Goal: Task Accomplishment & Management: Complete application form

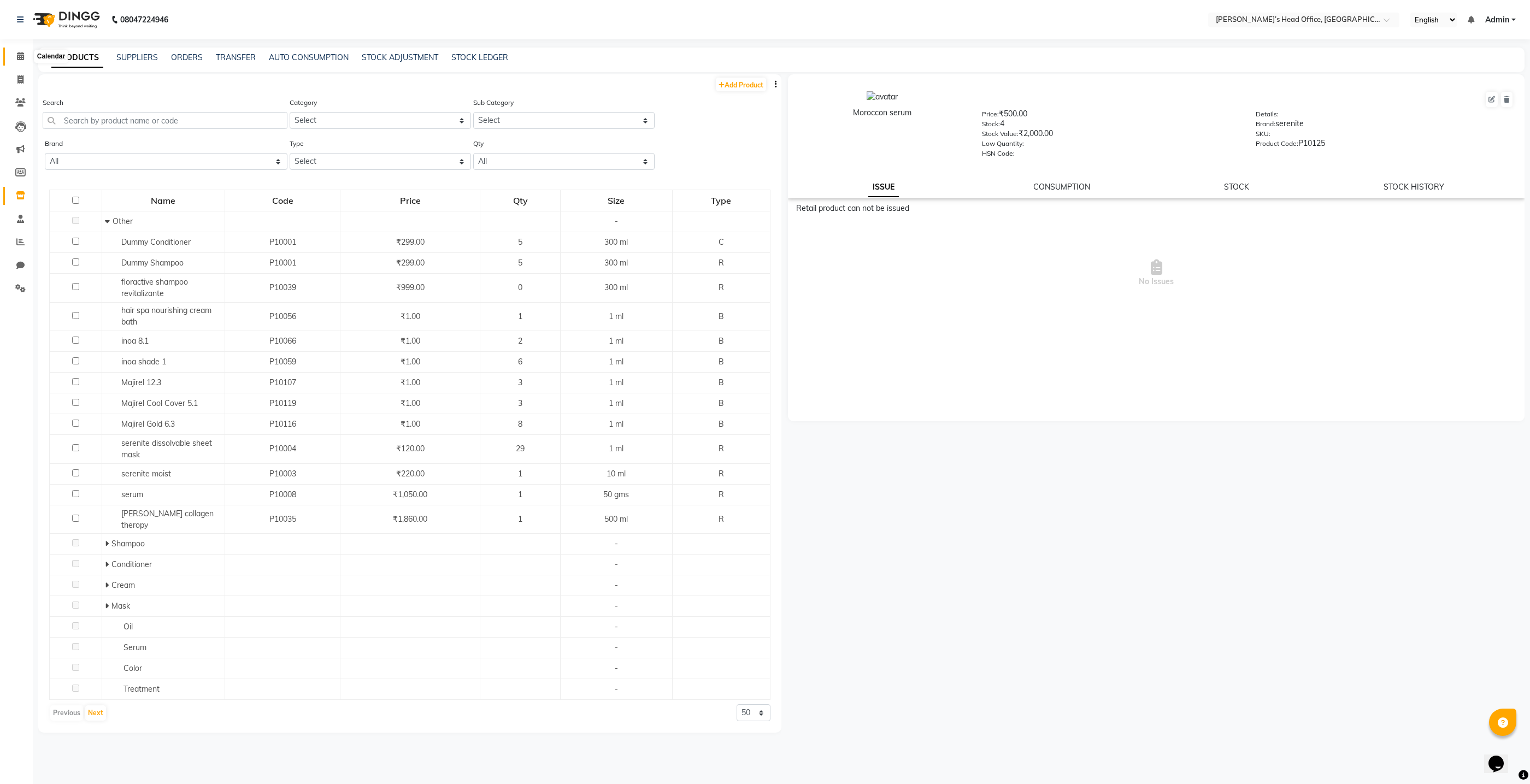
click at [19, 54] on icon at bounding box center [20, 56] width 7 height 8
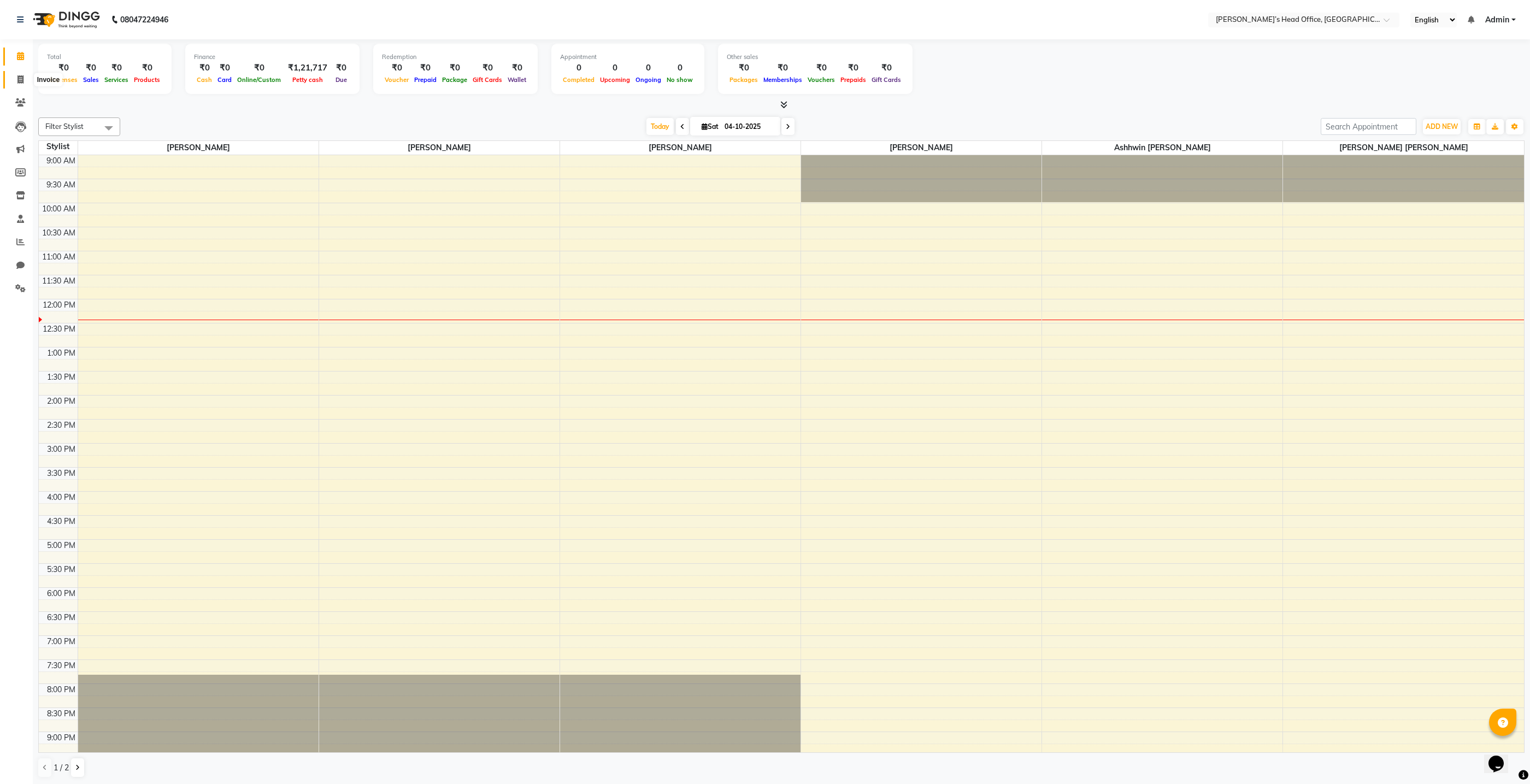
click at [19, 82] on icon at bounding box center [20, 79] width 6 height 8
select select "7682"
select select "service"
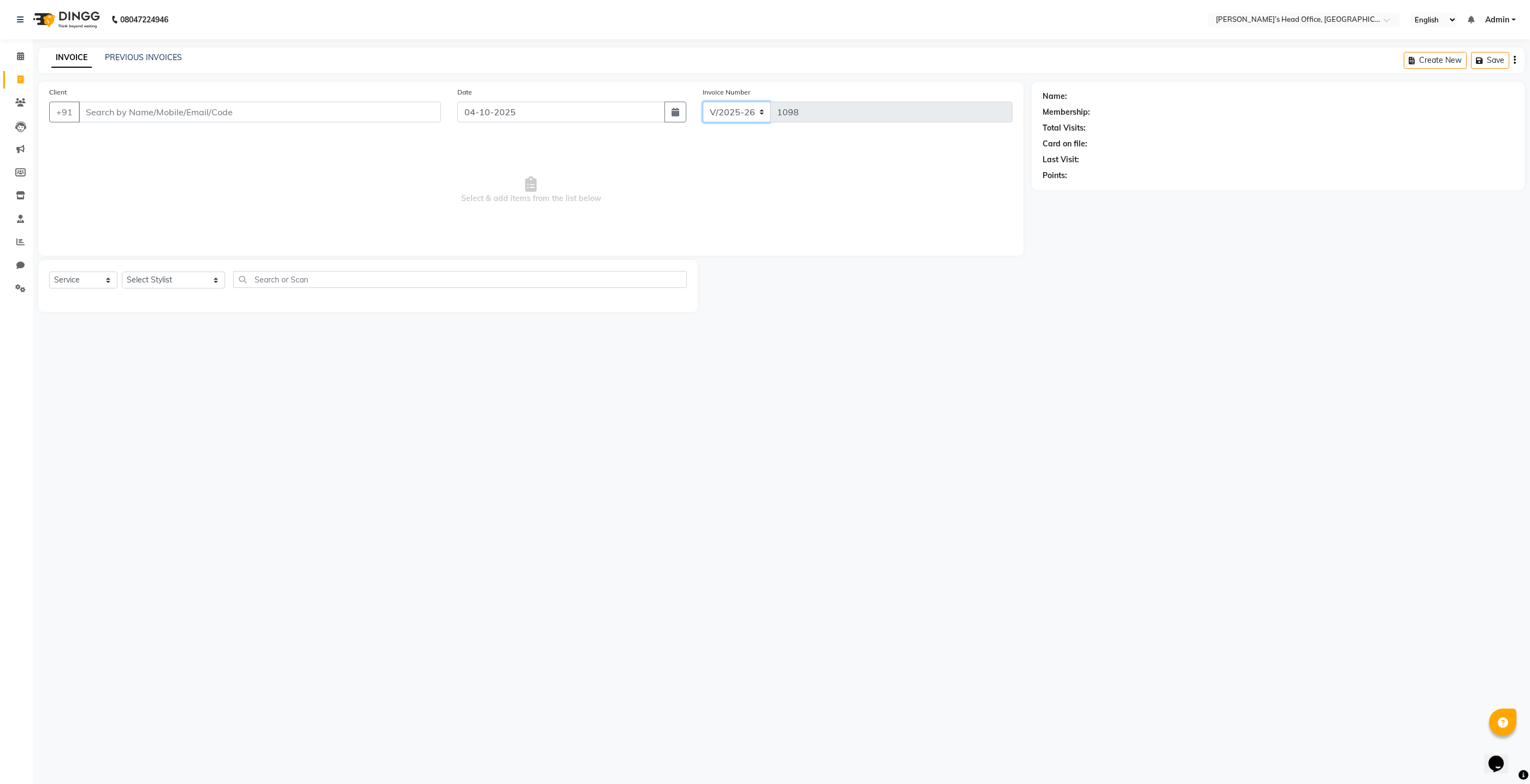
click at [759, 112] on select "V/2025 V/2025-26" at bounding box center [737, 112] width 69 height 21
click at [22, 59] on icon at bounding box center [20, 56] width 7 height 8
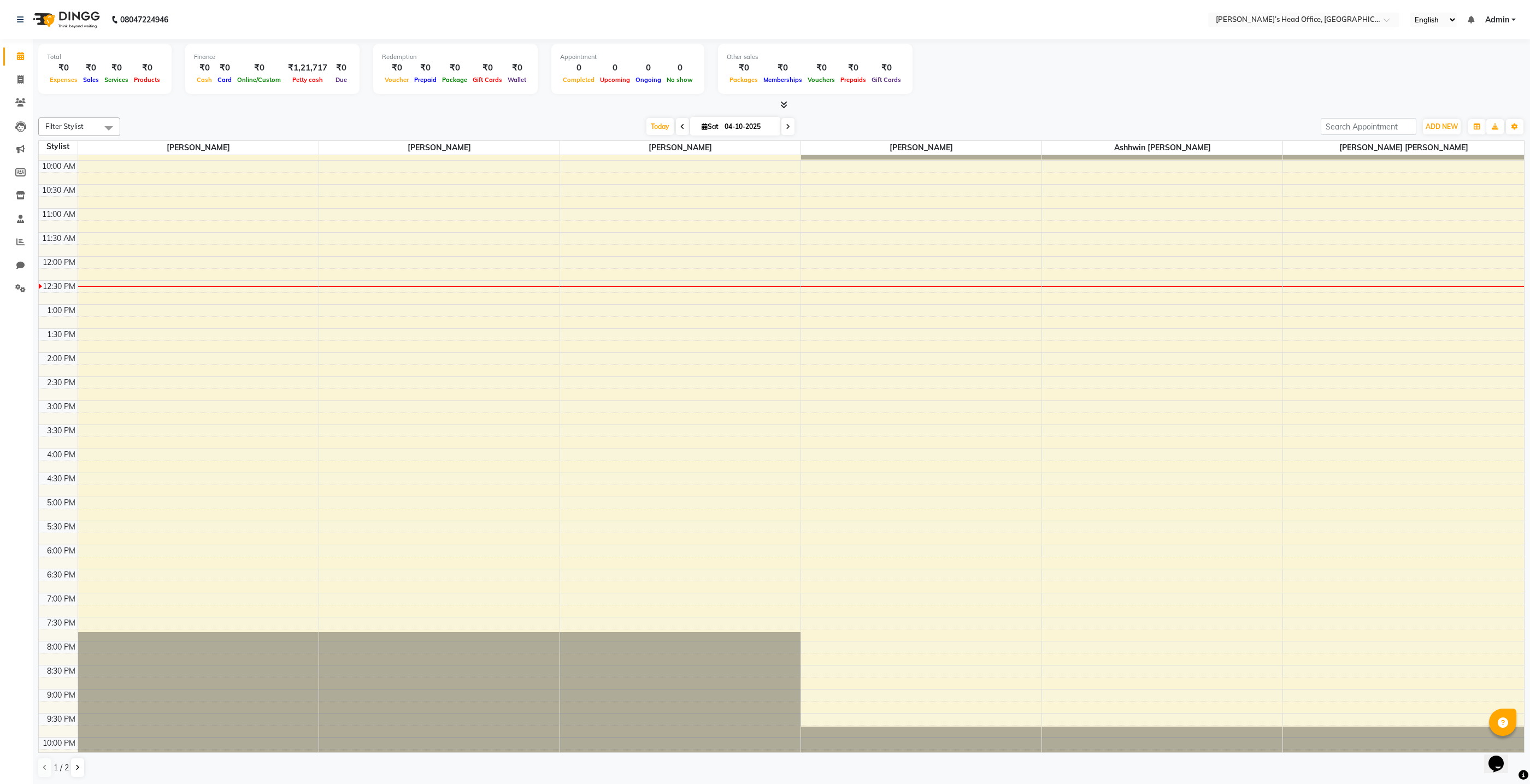
scroll to position [1, 0]
click at [311, 118] on div "[DATE] [DATE]" at bounding box center [720, 126] width 1190 height 17
click at [1450, 127] on span "ADD NEW" at bounding box center [1442, 125] width 32 height 8
click at [1391, 159] on link "Add Invoice" at bounding box center [1417, 160] width 87 height 14
select select "7682"
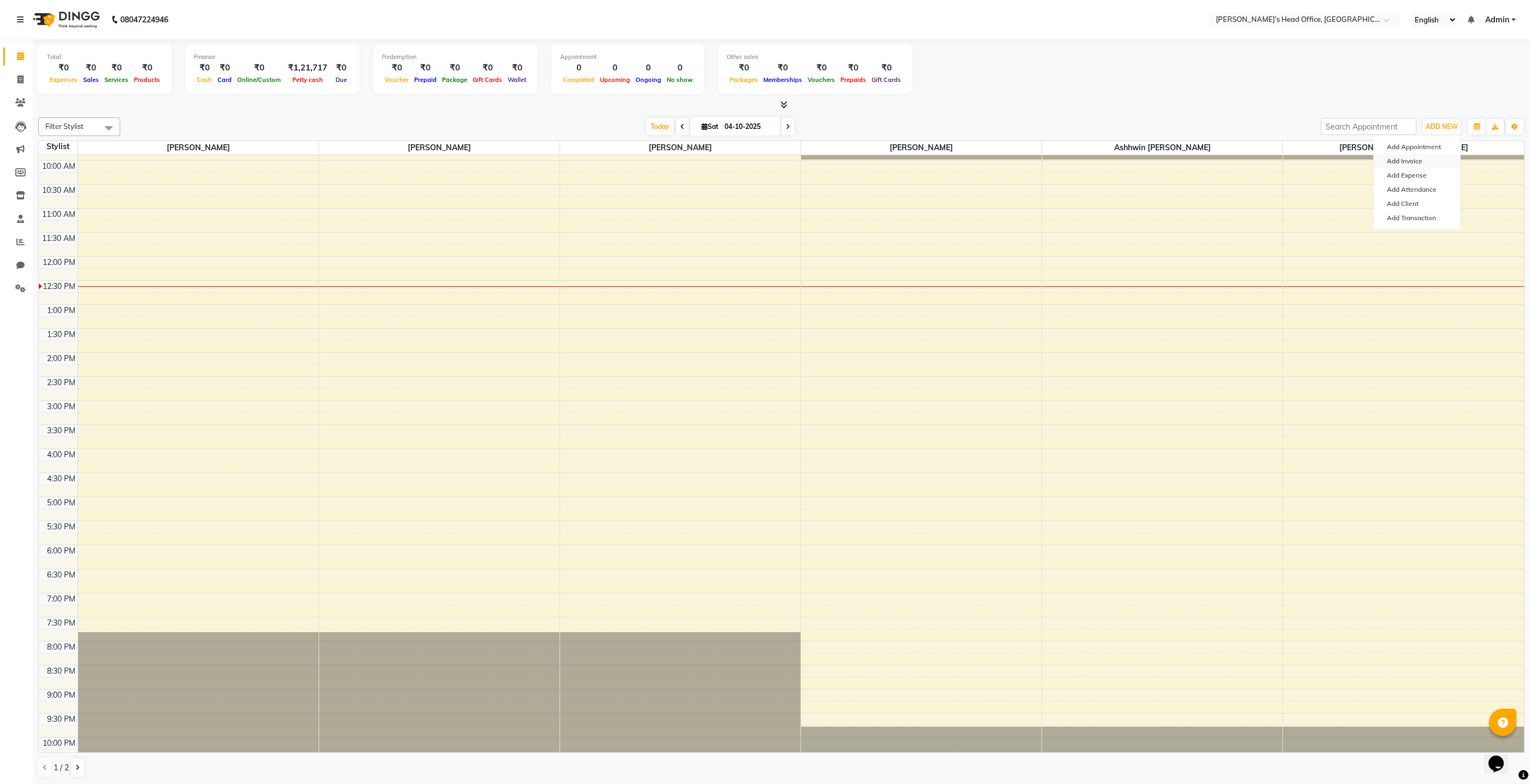
select select "service"
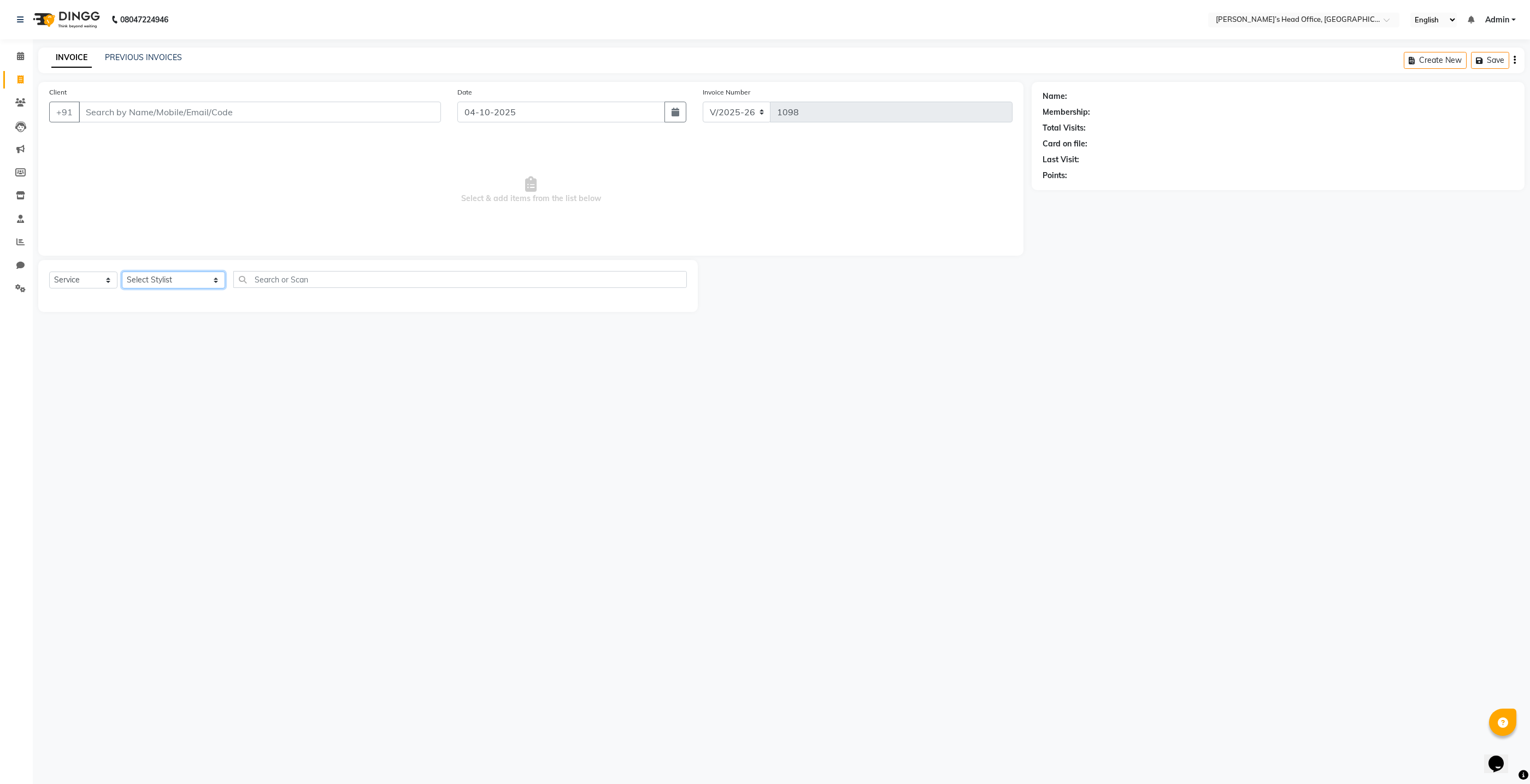
click at [139, 285] on select "Select Stylist ashhwin [PERSON_NAME] [PERSON_NAME] [PERSON_NAME] [PERSON_NAME] …" at bounding box center [173, 279] width 103 height 17
select select "68762"
click at [122, 271] on select "Select Stylist ashhwin [PERSON_NAME] [PERSON_NAME] [PERSON_NAME] [PERSON_NAME] …" at bounding box center [173, 279] width 103 height 17
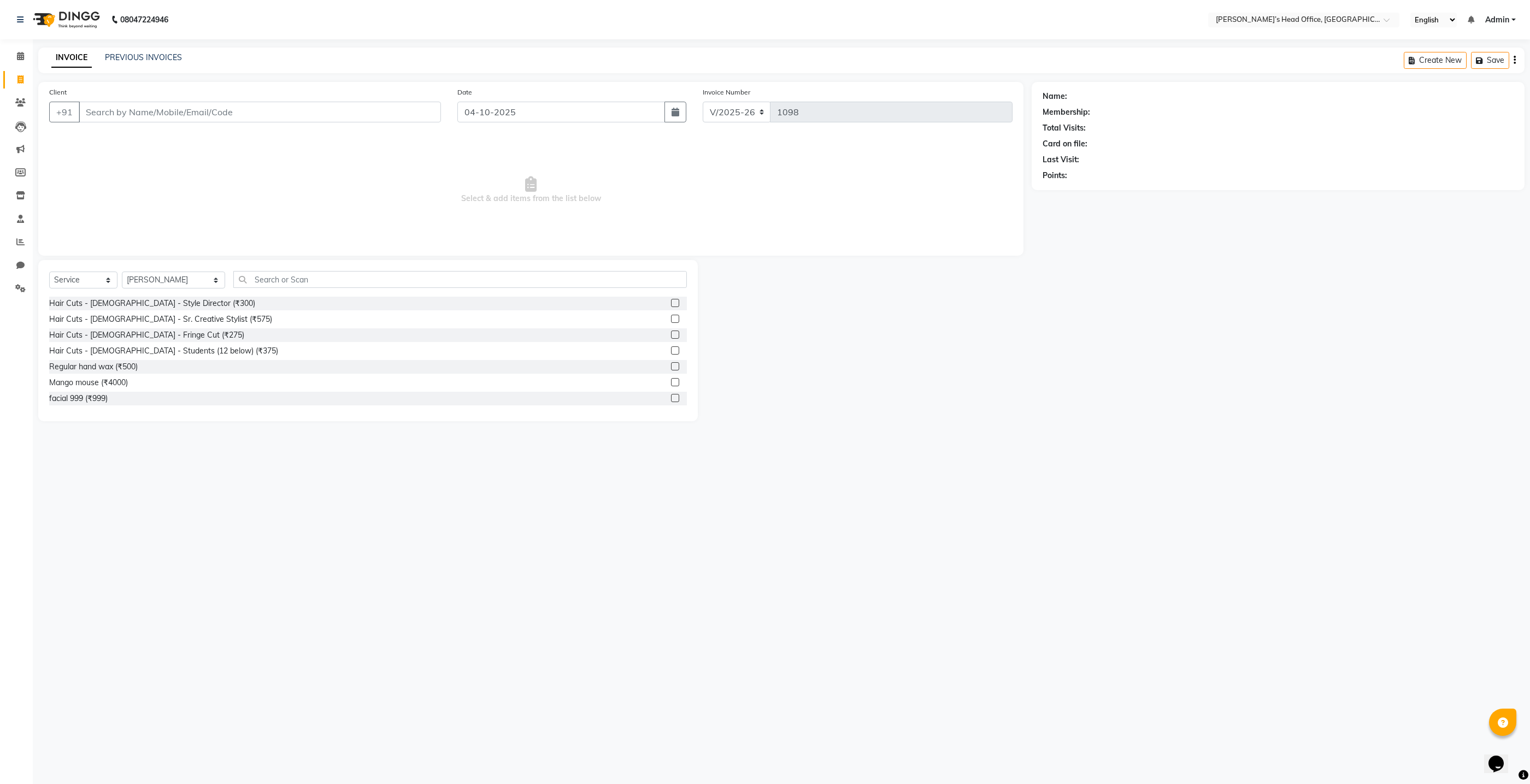
click at [302, 289] on div "Select Service Product Membership Package Voucher Prepaid Gift Card Select Styl…" at bounding box center [368, 284] width 638 height 26
click at [302, 284] on input "text" at bounding box center [460, 279] width 454 height 17
drag, startPoint x: 115, startPoint y: 306, endPoint x: 122, endPoint y: 300, distance: 9.2
click at [115, 306] on div "Hair Cuts - [DEMOGRAPHIC_DATA] - Style Director (₹300)" at bounding box center [152, 303] width 206 height 12
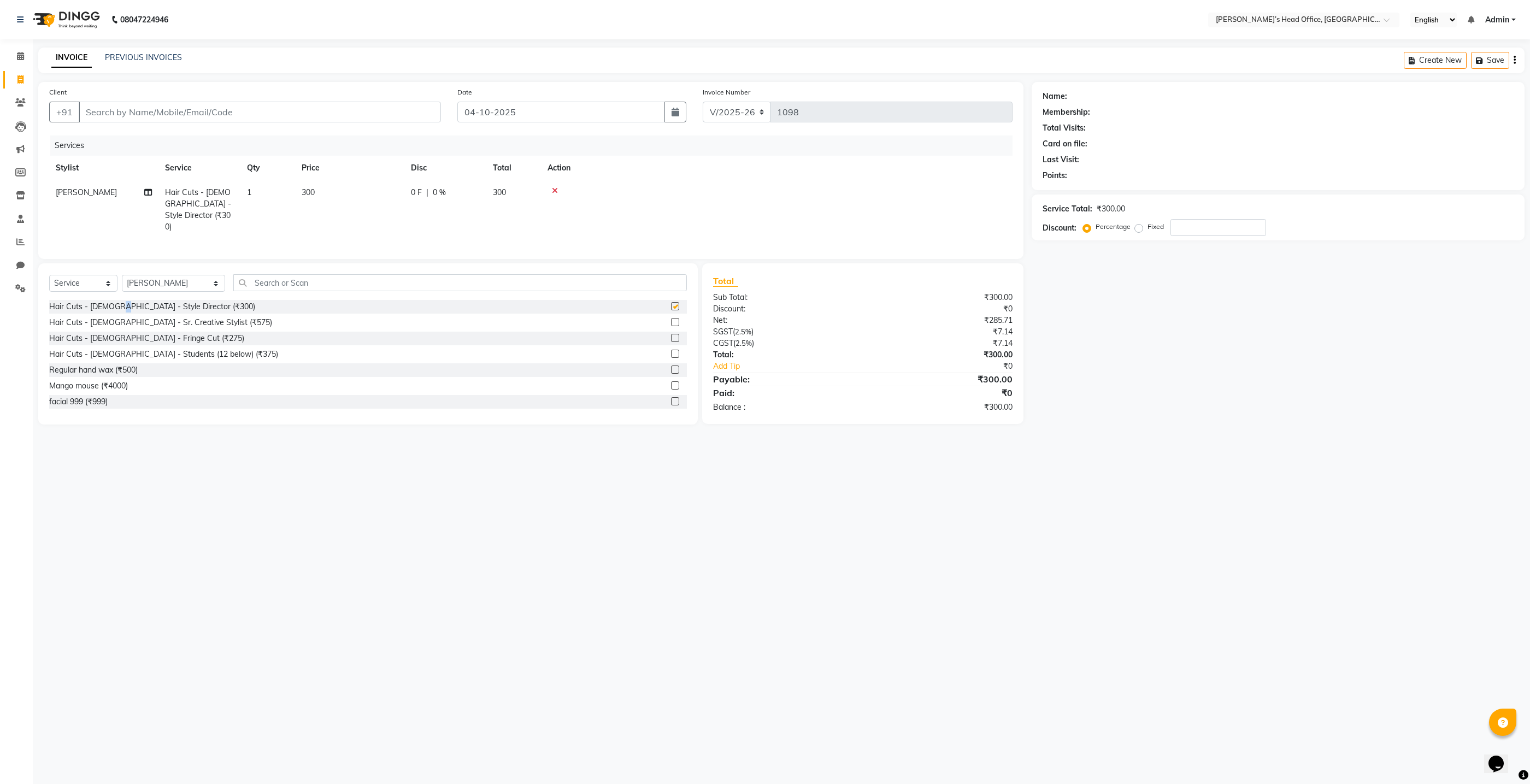
checkbox input "false"
click at [439, 192] on span "0 %" at bounding box center [439, 192] width 13 height 12
select select "68762"
drag, startPoint x: 527, startPoint y: 192, endPoint x: 518, endPoint y: 190, distance: 9.2
click at [527, 192] on input "0" at bounding box center [526, 195] width 33 height 17
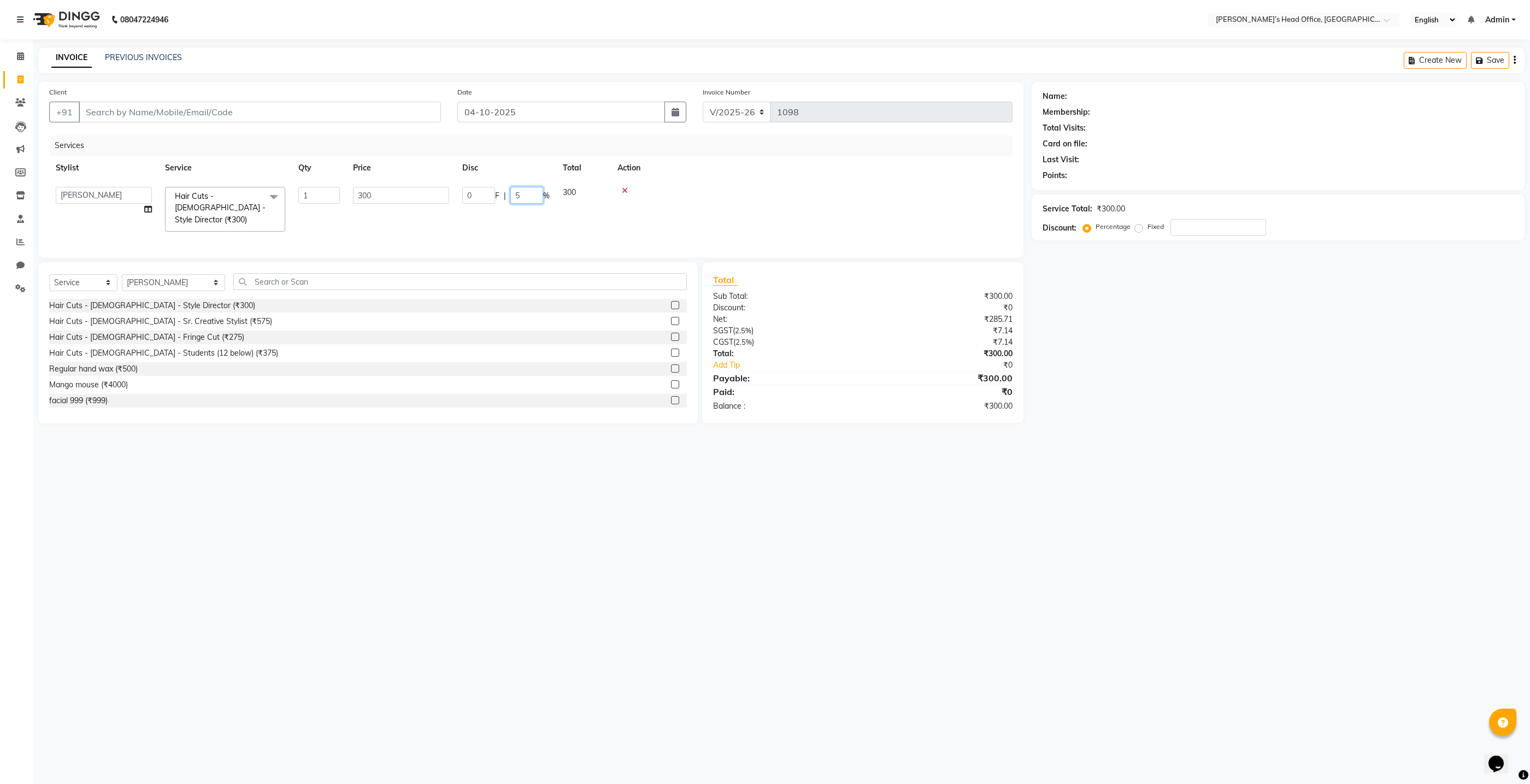
type input "50"
click at [491, 222] on tr "[PERSON_NAME] Hair Cuts - [DEMOGRAPHIC_DATA] - Style Director (₹300) 1 300 150 …" at bounding box center [531, 210] width 963 height 59
click at [575, 259] on div "Client +91 Date [DATE] Invoice Number V/2025 V/[PHONE_NUMBER] Services Stylist …" at bounding box center [531, 253] width 1002 height 342
drag, startPoint x: 666, startPoint y: 187, endPoint x: 643, endPoint y: 187, distance: 23.0
click at [666, 189] on div at bounding box center [777, 190] width 459 height 7
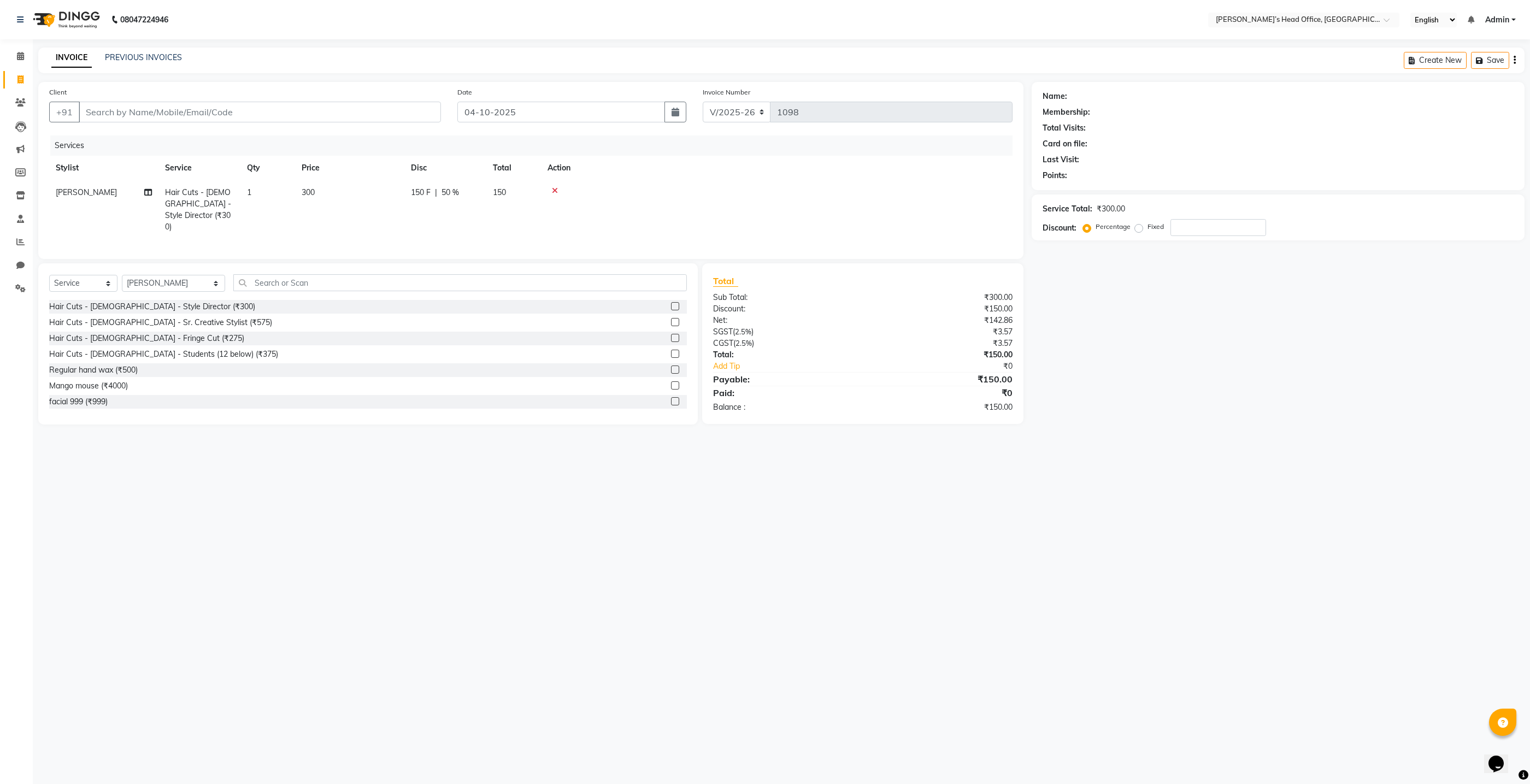
click at [476, 539] on div "08047224946 Select Location × [PERSON_NAME]’s Head Office, Virar West English E…" at bounding box center [765, 392] width 1530 height 784
click at [379, 108] on input "Client" at bounding box center [260, 112] width 362 height 21
type input "9"
type input "0"
type input "9321778765"
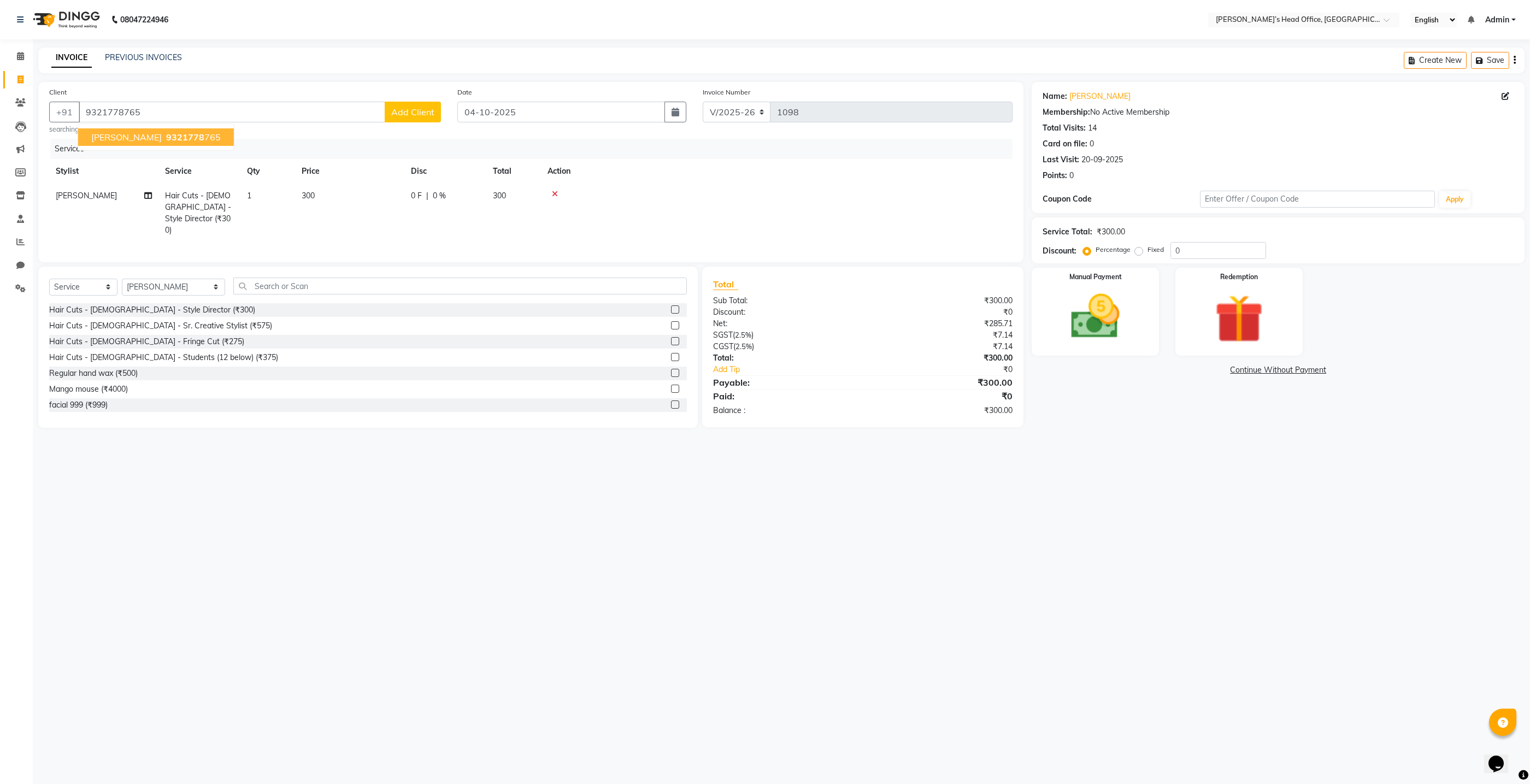
click at [166, 139] on span "9321778" at bounding box center [185, 137] width 38 height 11
click at [439, 196] on span "0 %" at bounding box center [439, 196] width 13 height 12
select select "68762"
click at [530, 200] on input "0" at bounding box center [526, 198] width 33 height 17
click at [625, 193] on div at bounding box center [811, 194] width 389 height 7
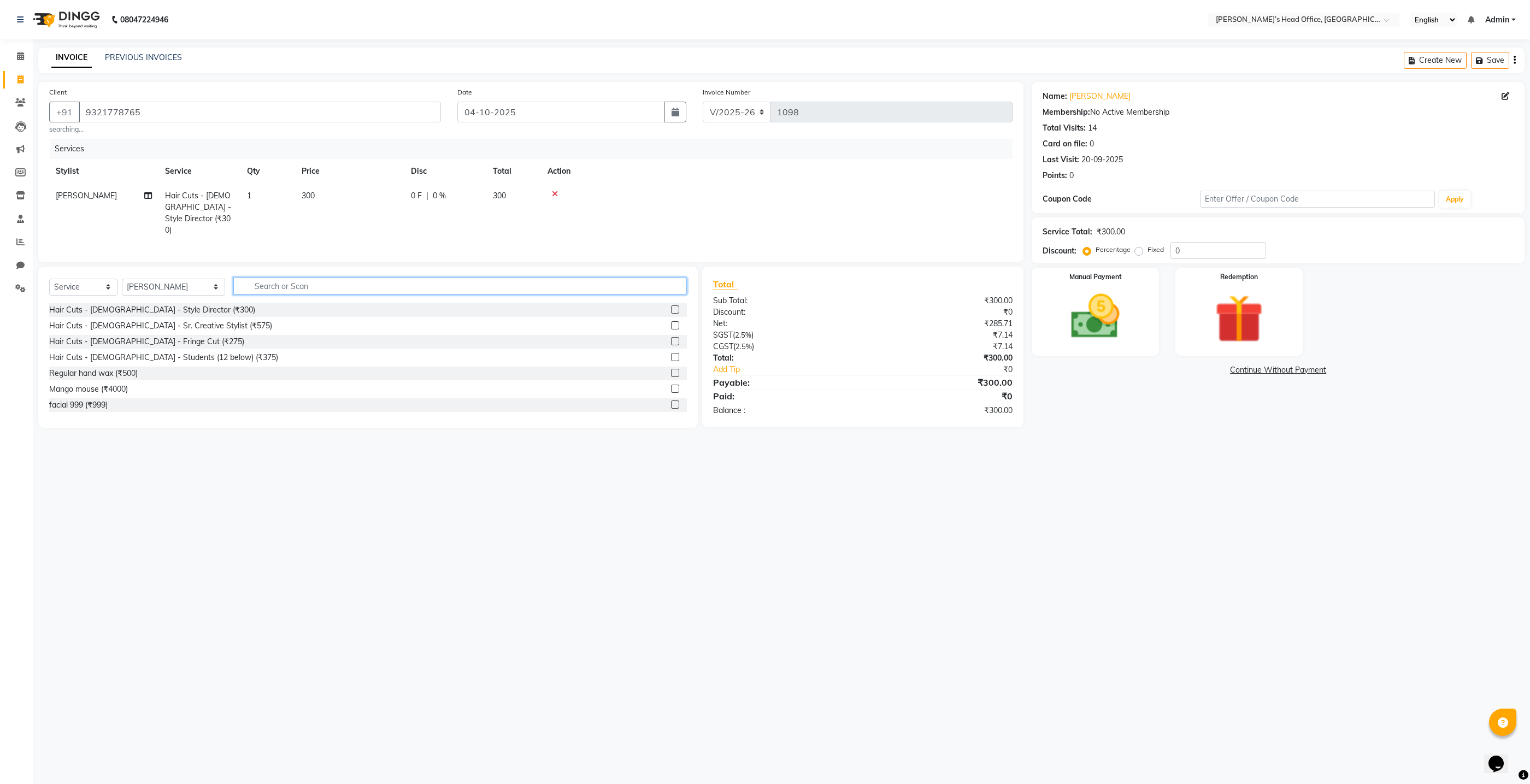
click at [450, 288] on input "text" at bounding box center [460, 285] width 454 height 17
type input "beard"
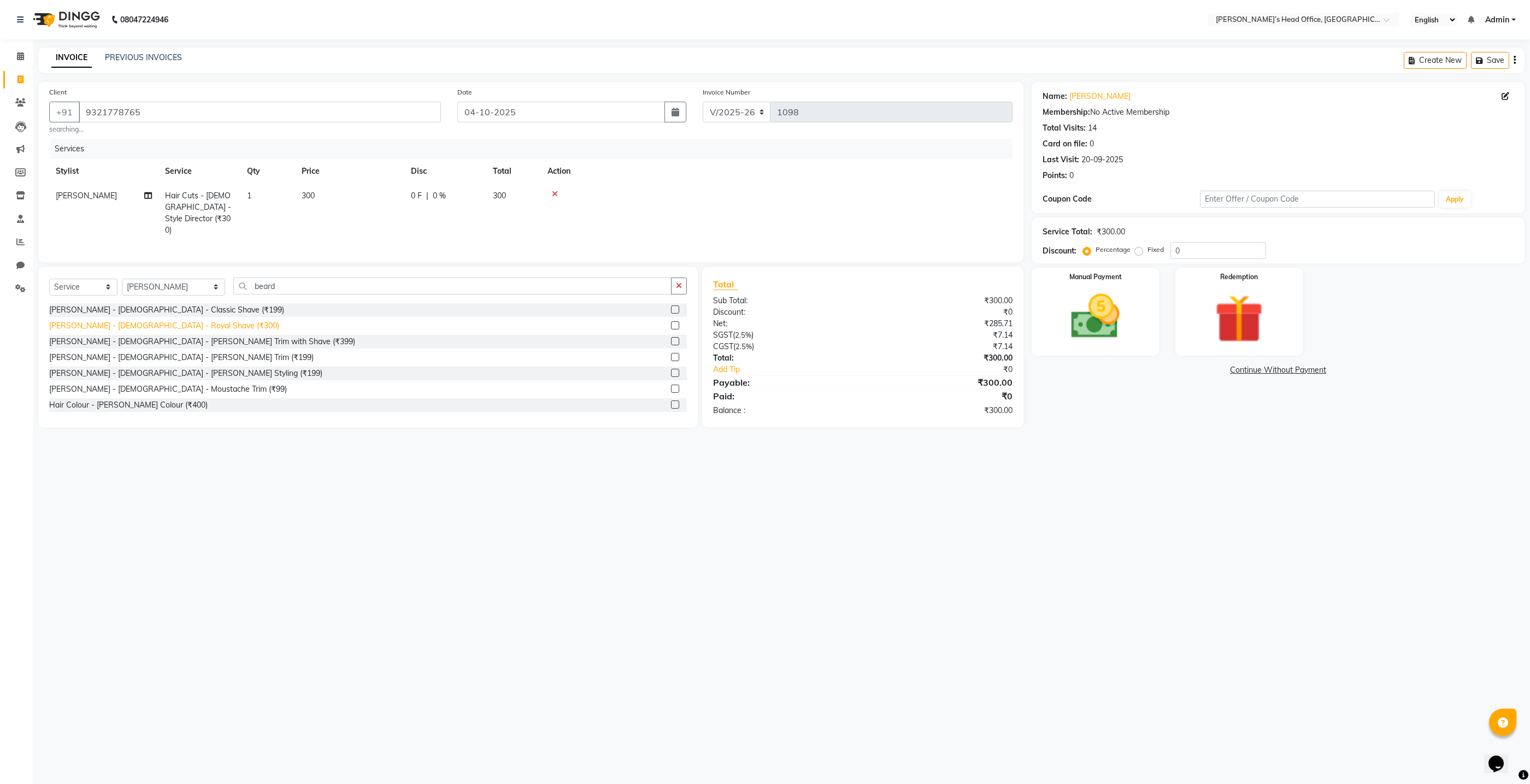
click at [144, 320] on div "[PERSON_NAME] - [DEMOGRAPHIC_DATA] - Royal Shave (₹300)" at bounding box center [164, 326] width 230 height 12
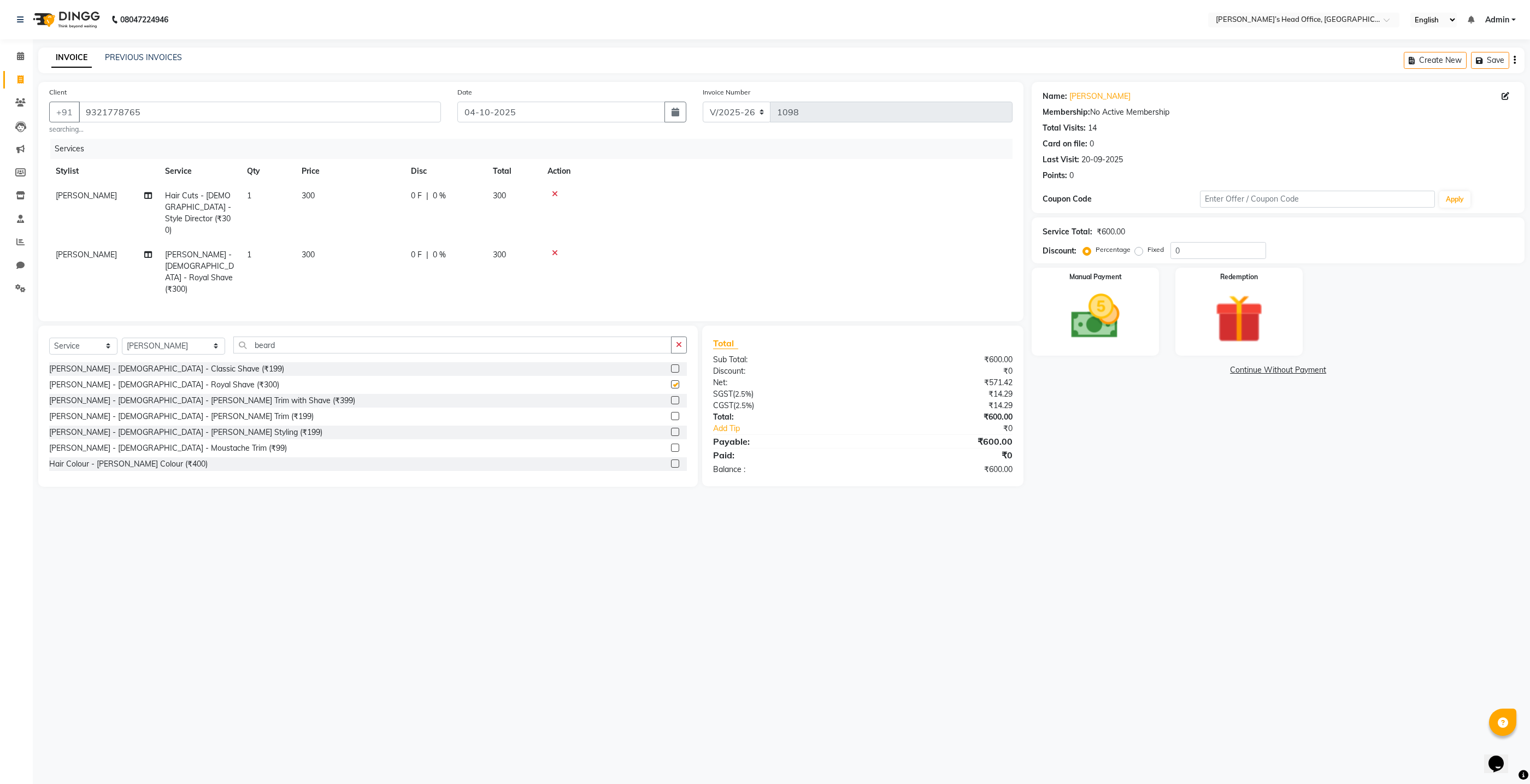
checkbox input "false"
click at [553, 193] on icon at bounding box center [555, 194] width 6 height 7
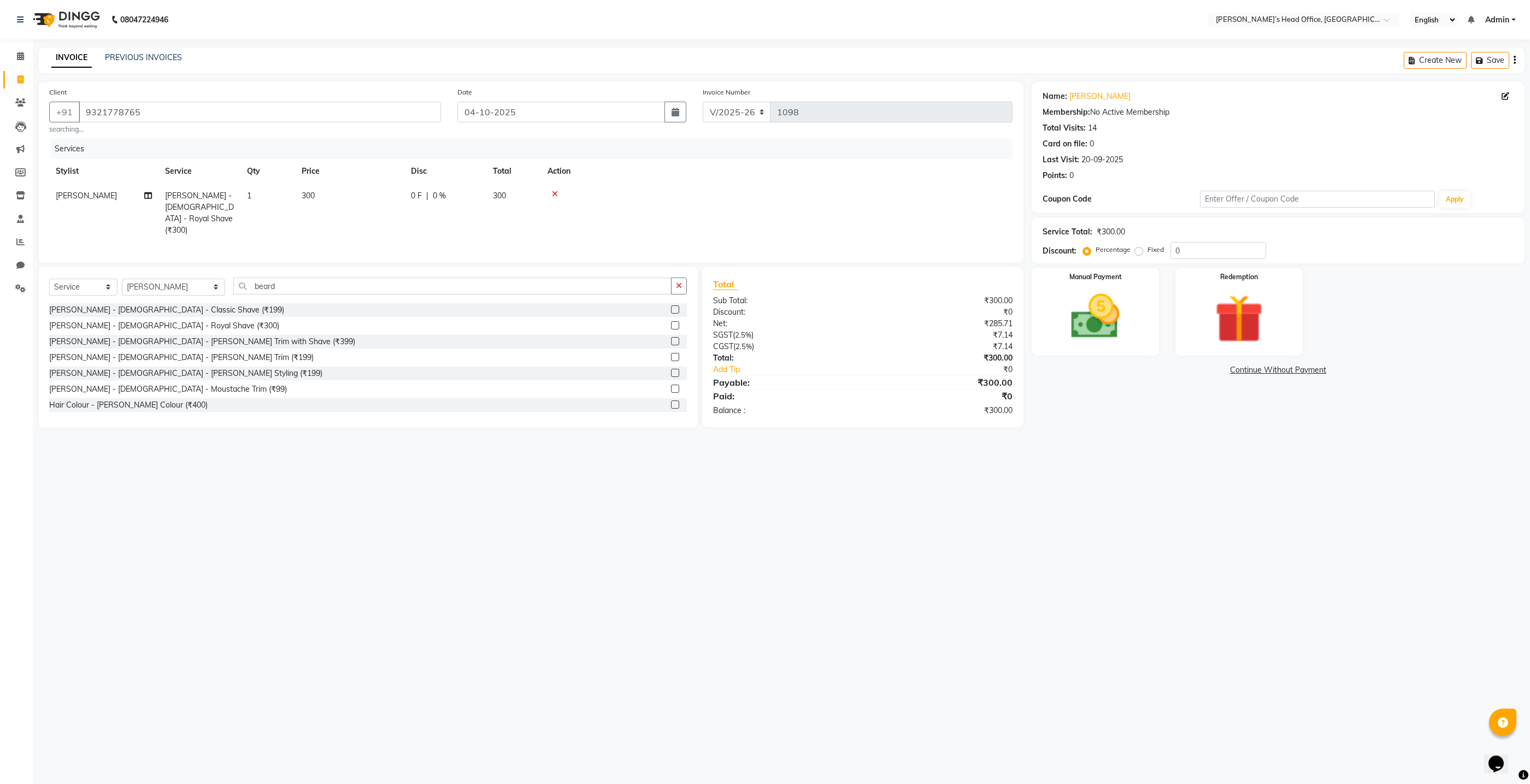
click at [441, 197] on span "0 %" at bounding box center [439, 196] width 13 height 12
select select "68762"
click at [530, 203] on input "0" at bounding box center [526, 198] width 33 height 17
type input "50"
click at [530, 228] on div "Services Stylist Service Qty Price Disc Total Action [PERSON_NAME] [PERSON_NAME…" at bounding box center [531, 195] width 963 height 112
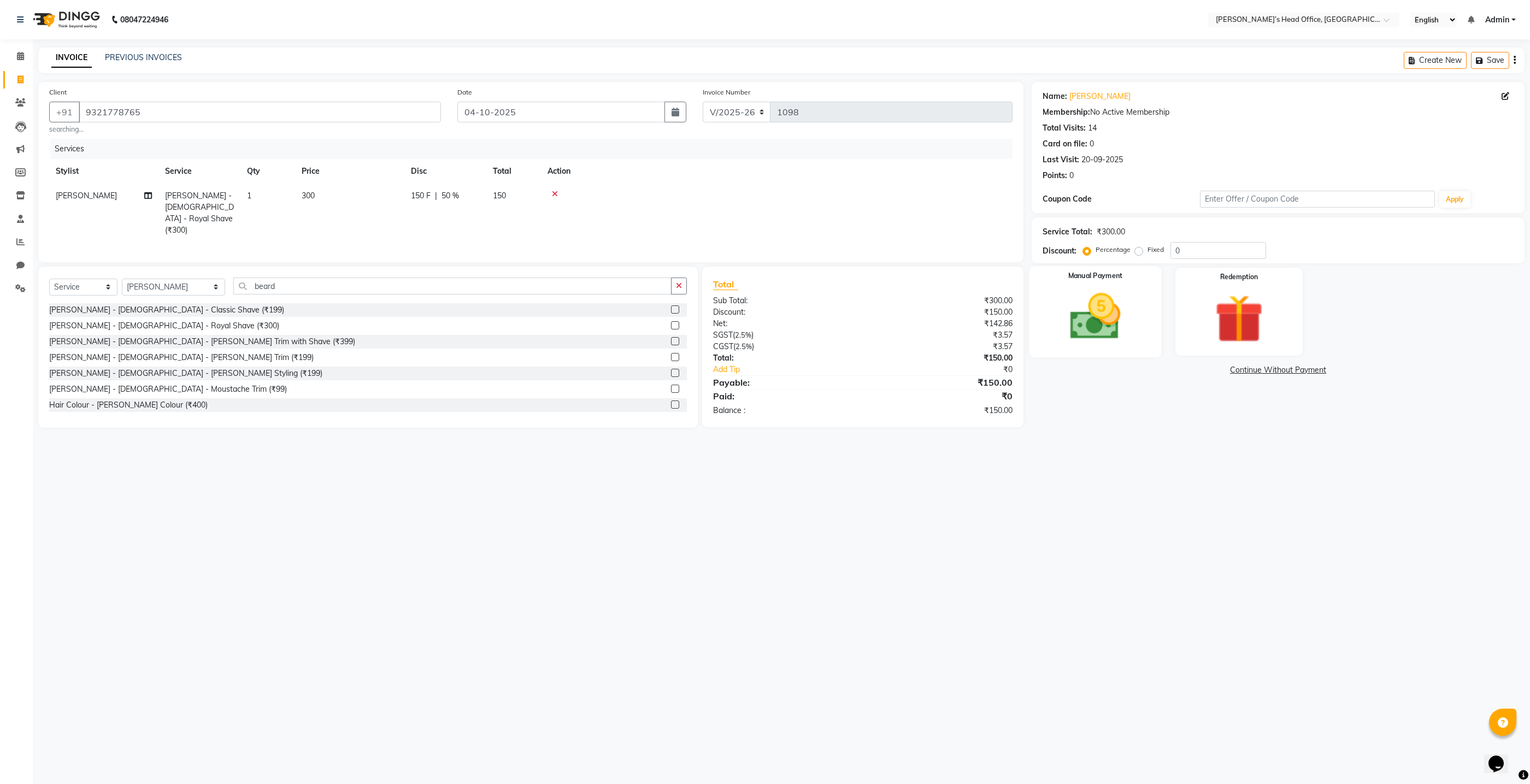
click at [1105, 323] on img at bounding box center [1096, 316] width 82 height 59
click at [1243, 372] on span "GPay" at bounding box center [1246, 371] width 22 height 12
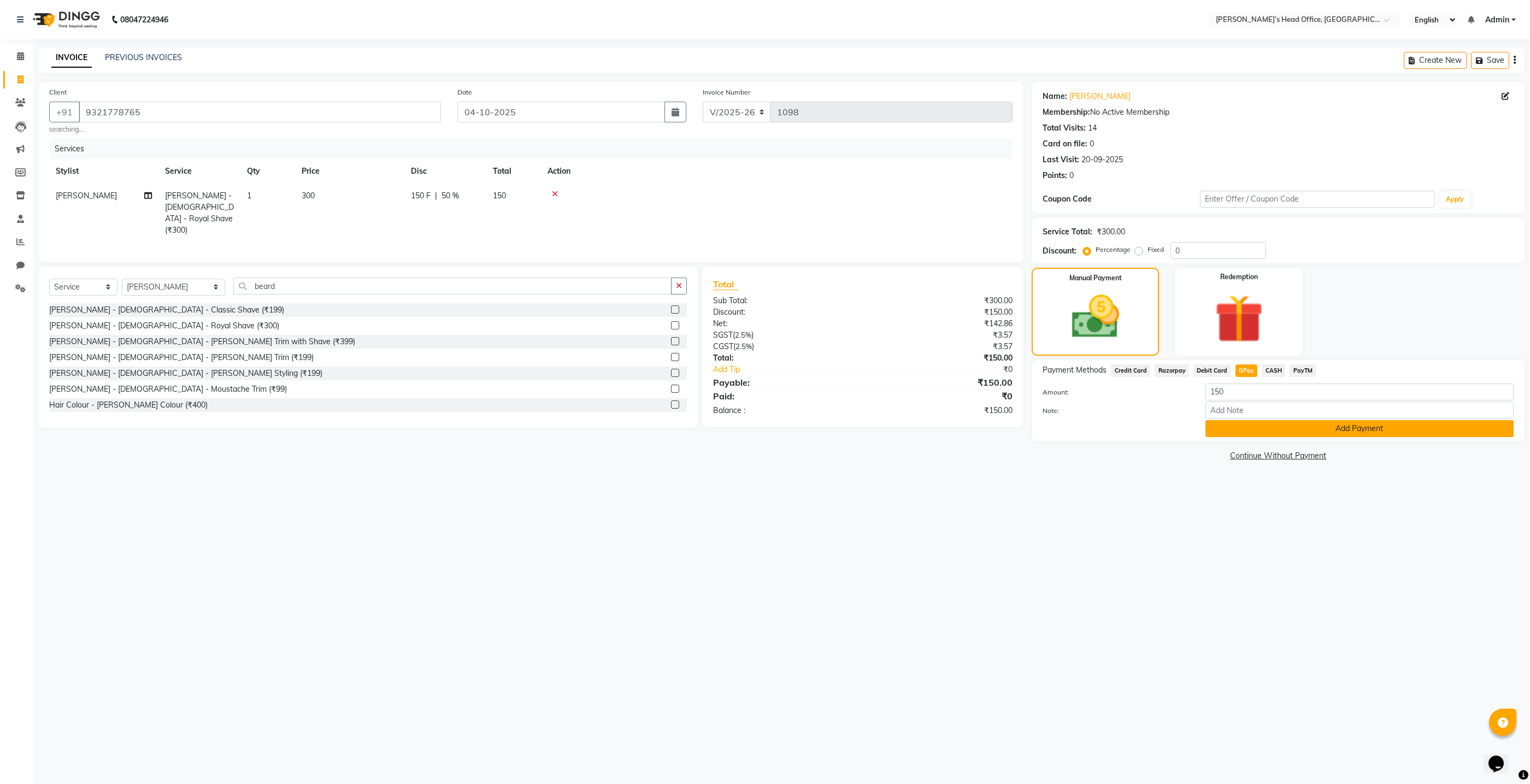
click at [1245, 425] on button "Add Payment" at bounding box center [1359, 428] width 308 height 17
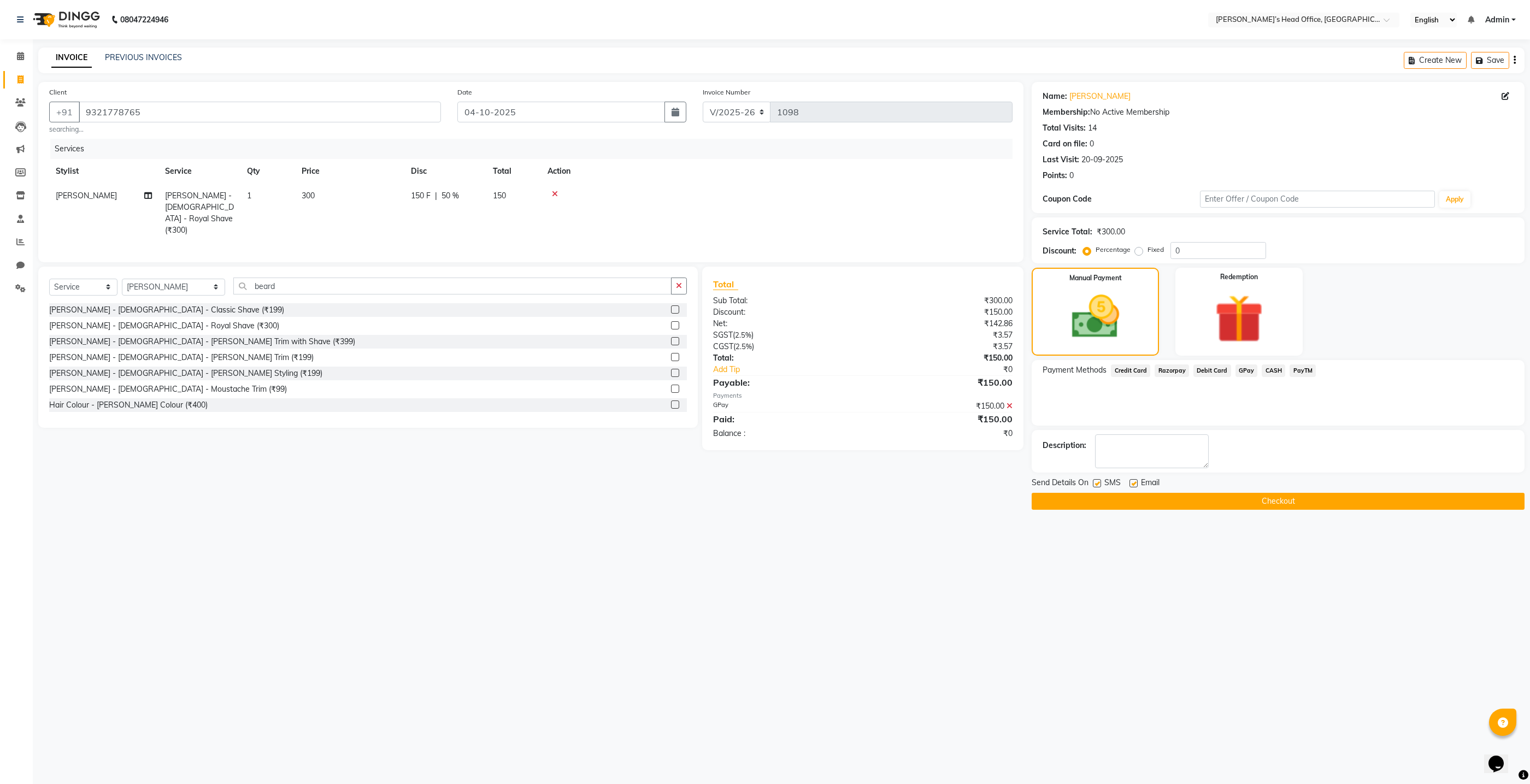
click at [1220, 504] on button "Checkout" at bounding box center [1279, 501] width 493 height 17
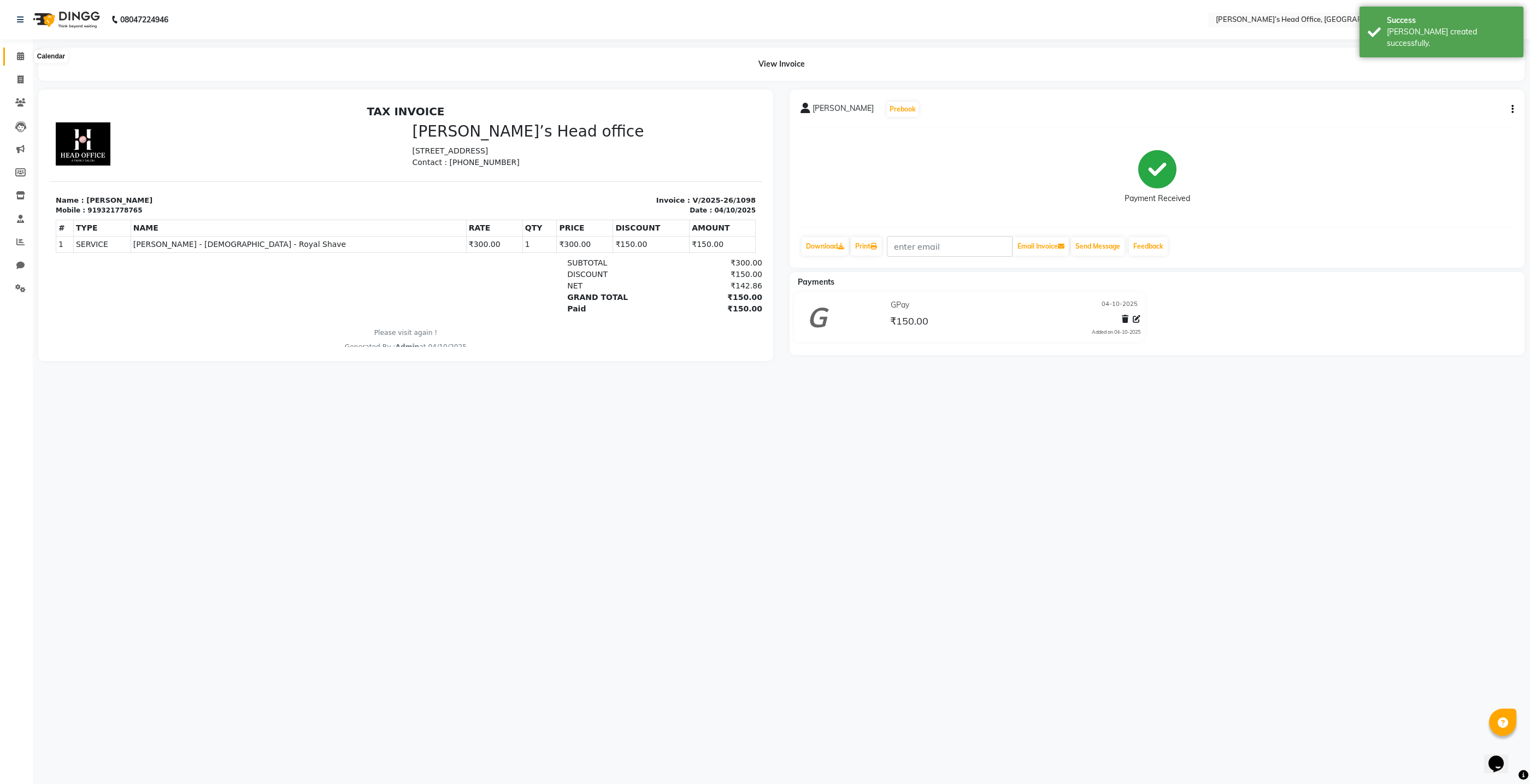
click at [22, 59] on icon at bounding box center [20, 56] width 7 height 8
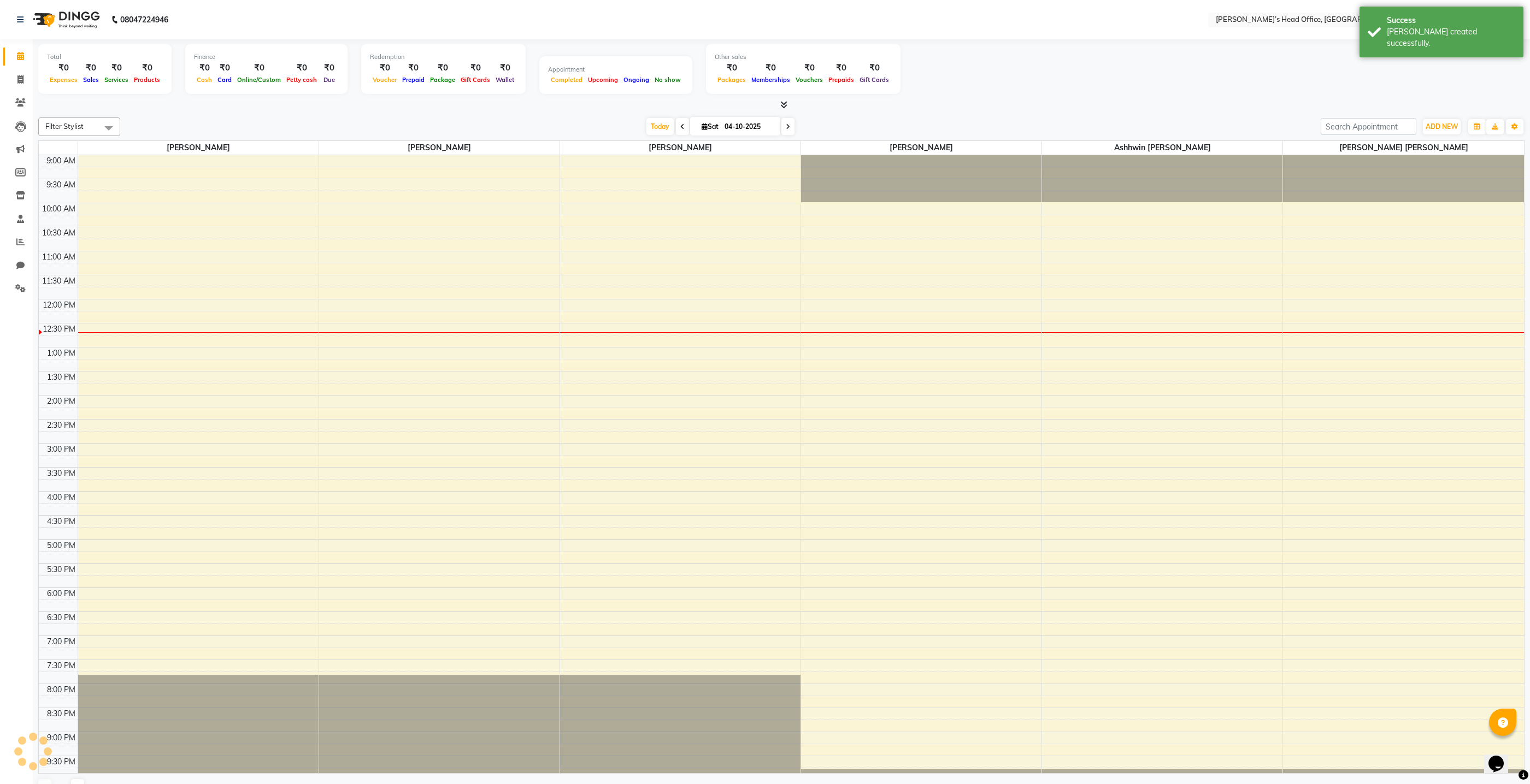
scroll to position [43, 0]
